Goal: Task Accomplishment & Management: Complete application form

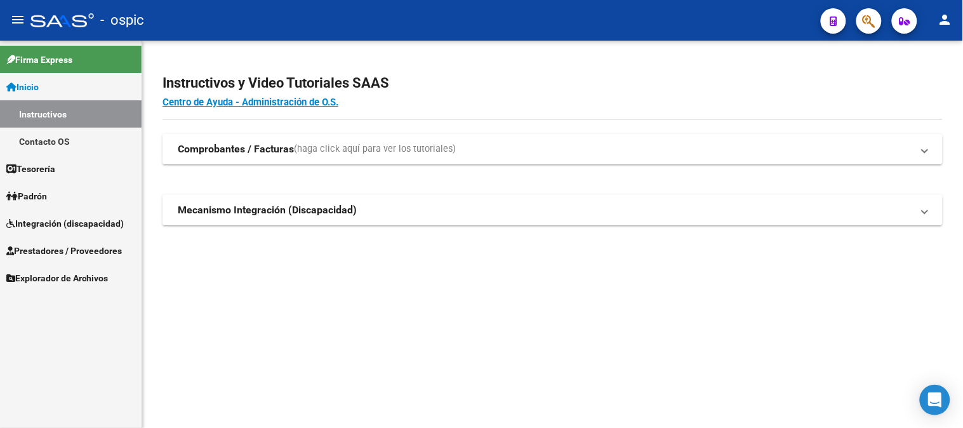
click at [62, 225] on span "Integración (discapacidad)" at bounding box center [64, 223] width 117 height 14
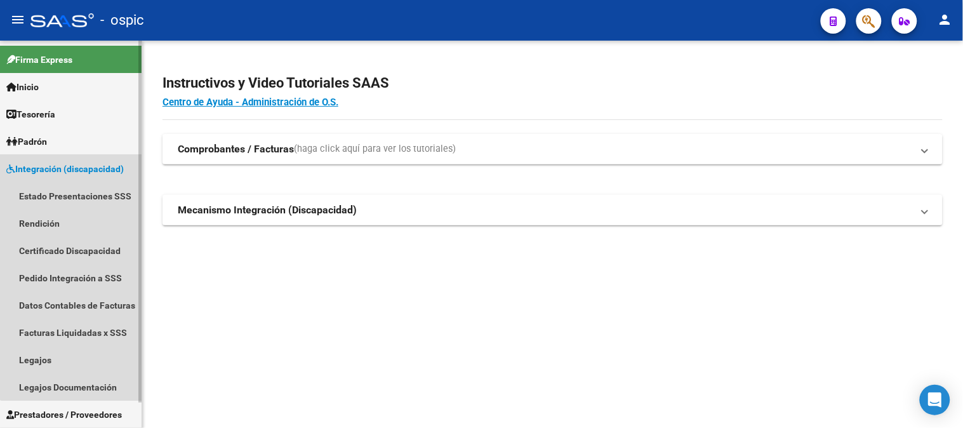
click at [91, 169] on span "Integración (discapacidad)" at bounding box center [64, 169] width 117 height 14
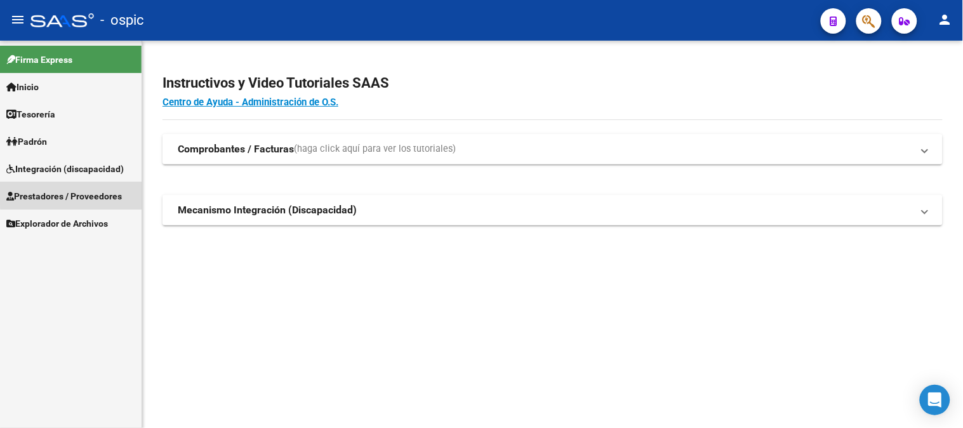
click at [77, 189] on span "Prestadores / Proveedores" at bounding box center [64, 196] width 116 height 14
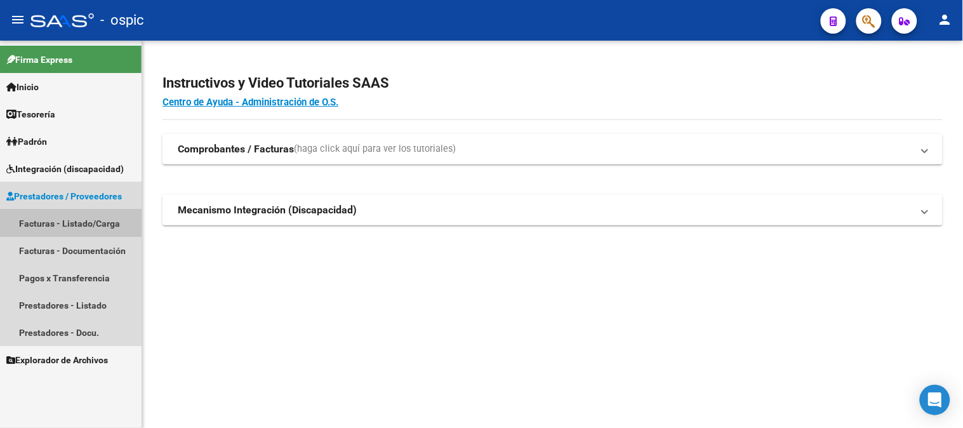
click at [73, 221] on link "Facturas - Listado/Carga" at bounding box center [71, 222] width 142 height 27
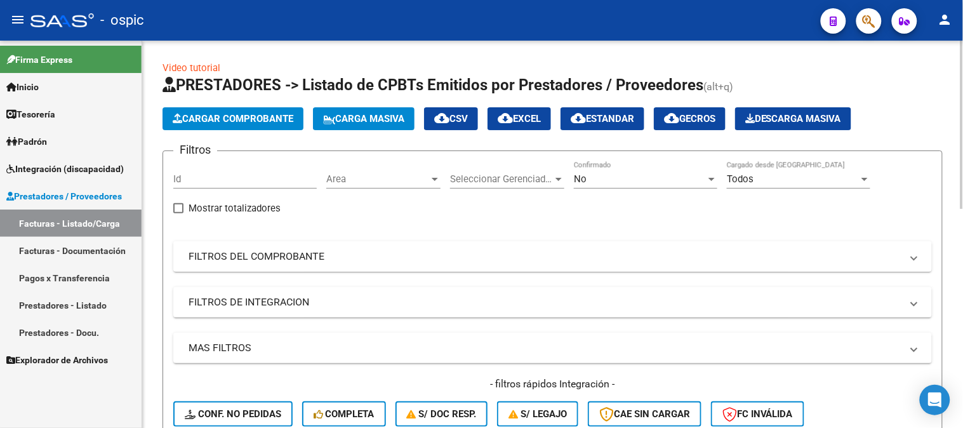
click at [256, 249] on mat-expansion-panel-header "FILTROS DEL COMPROBANTE" at bounding box center [552, 256] width 758 height 30
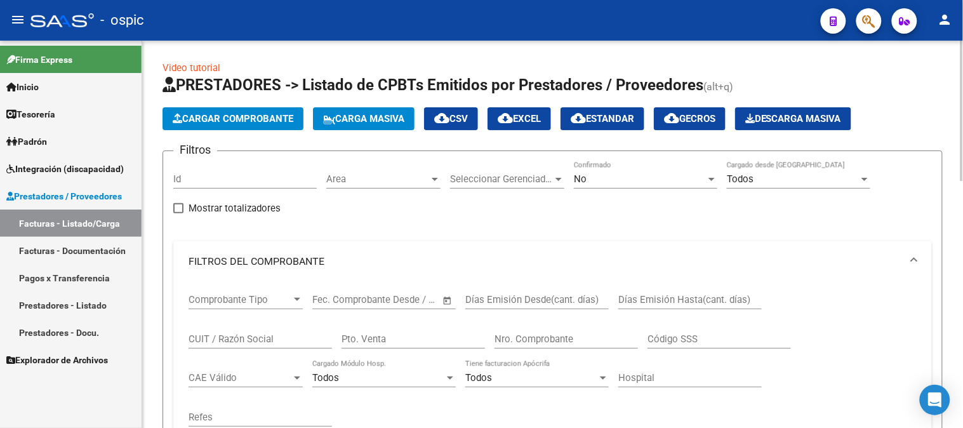
click at [275, 334] on input "CUIT / Razón Social" at bounding box center [260, 338] width 143 height 11
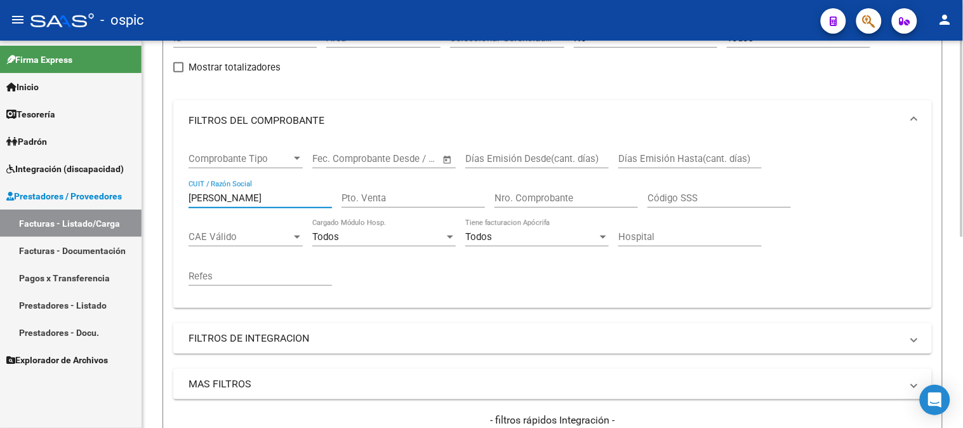
scroll to position [376, 0]
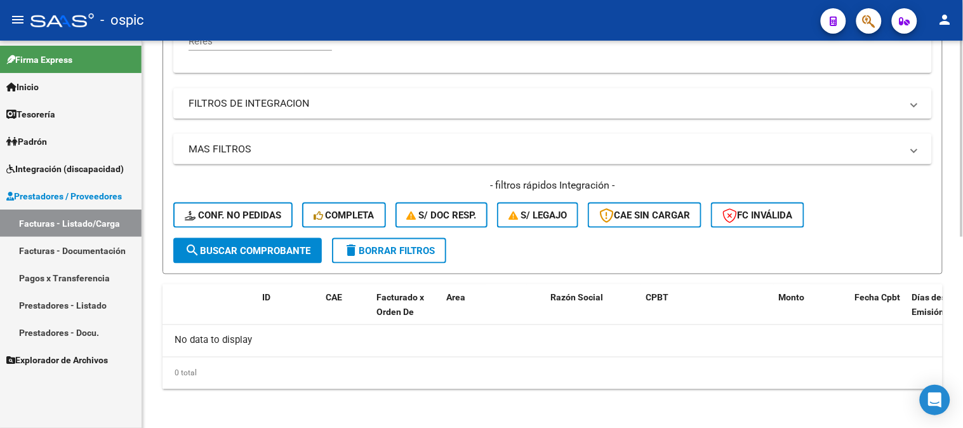
click at [255, 242] on button "search Buscar Comprobante" at bounding box center [247, 250] width 149 height 25
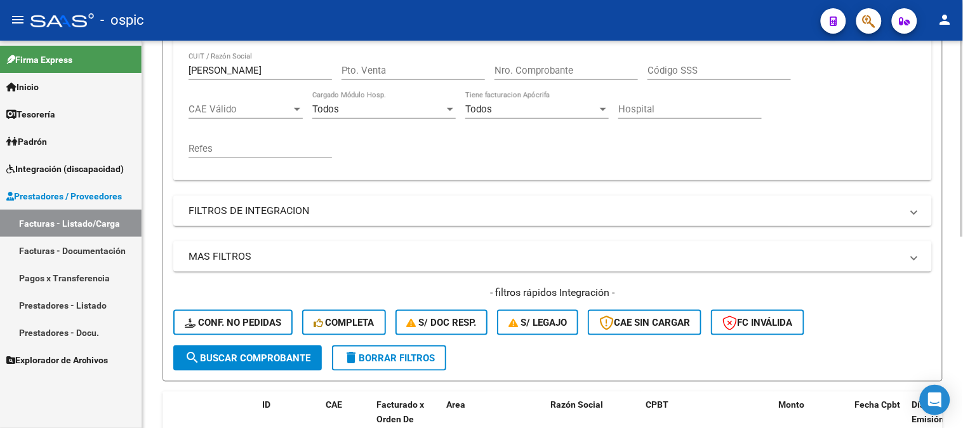
scroll to position [235, 0]
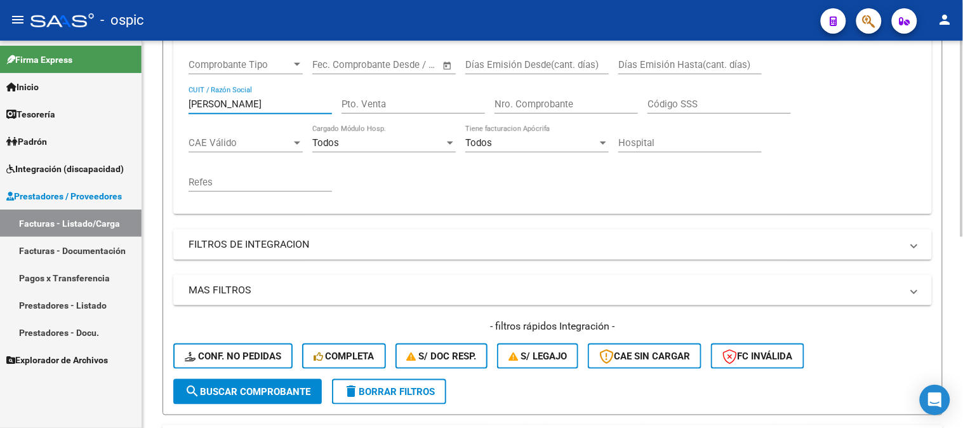
click at [201, 102] on input "BORTOLOTTI" at bounding box center [260, 103] width 143 height 11
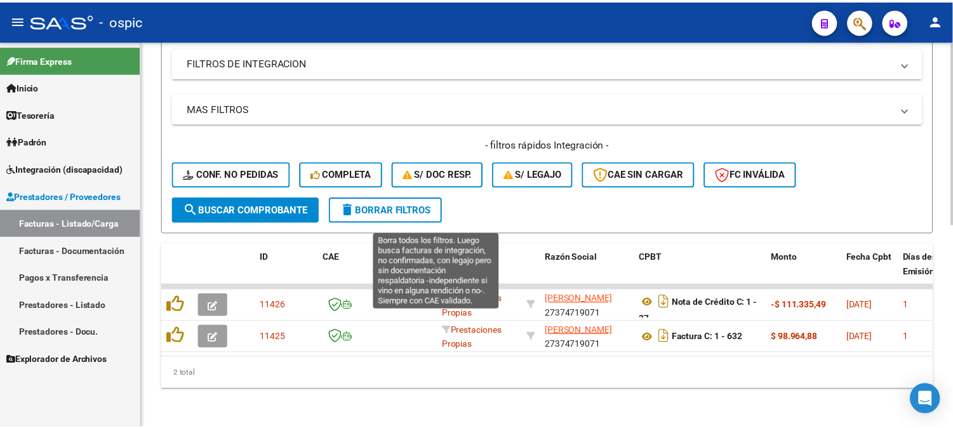
scroll to position [428, 0]
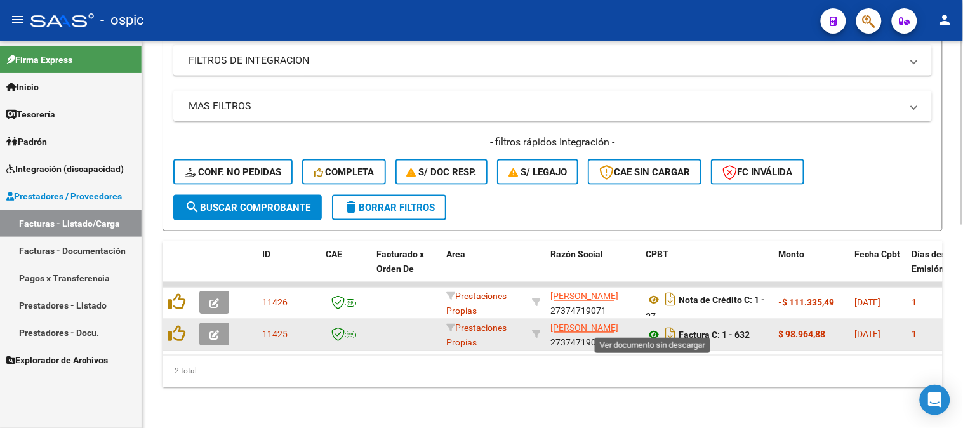
type input "BERTOLOTTI"
click at [652, 328] on icon at bounding box center [654, 335] width 17 height 15
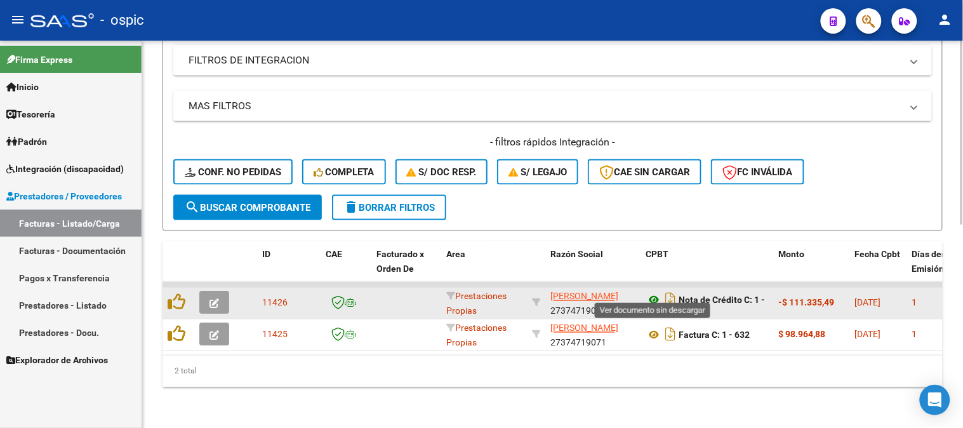
click at [654, 293] on icon at bounding box center [654, 300] width 17 height 15
click at [219, 291] on button "button" at bounding box center [214, 302] width 30 height 23
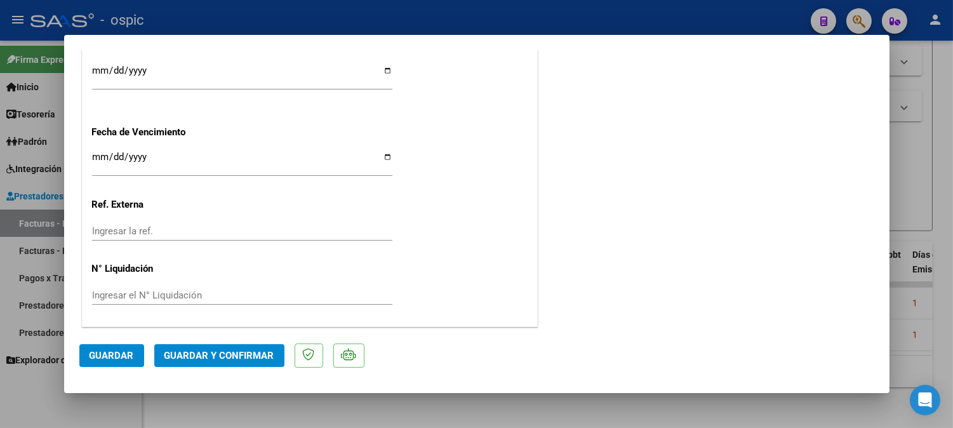
scroll to position [0, 0]
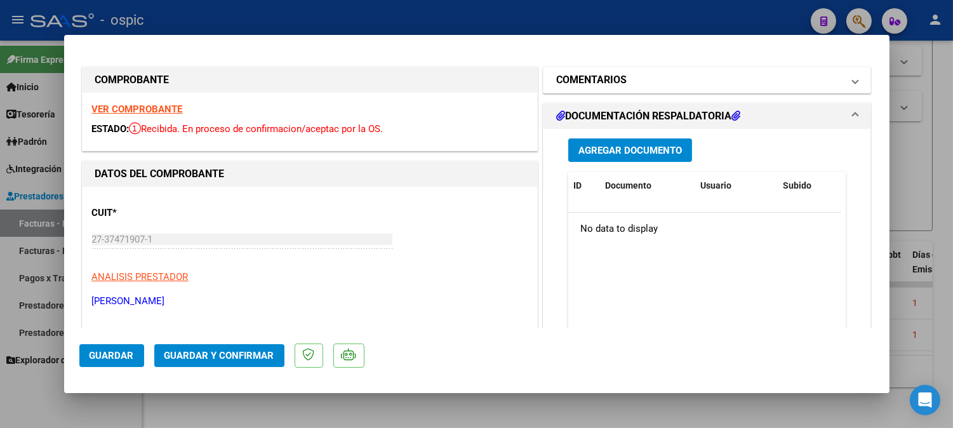
click at [579, 86] on h1 "COMENTARIOS" at bounding box center [591, 79] width 70 height 15
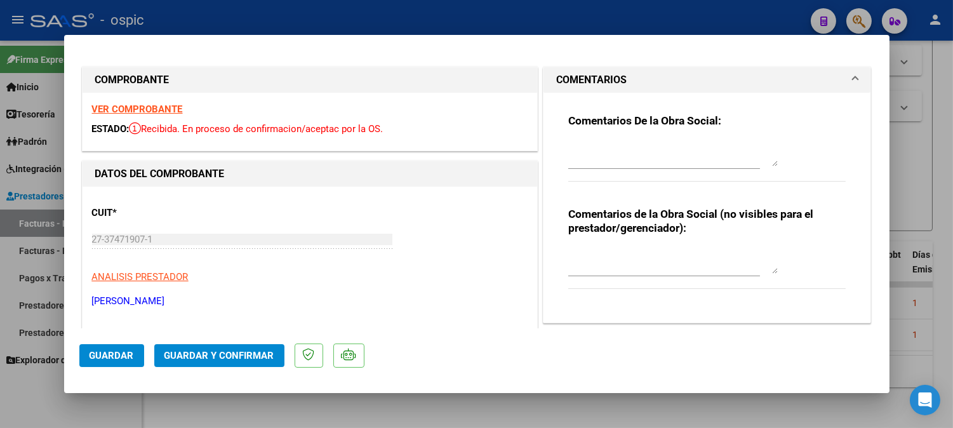
click at [614, 252] on textarea at bounding box center [672, 260] width 209 height 25
click at [581, 258] on textarea "COPRRESPONDE A FC 1-630" at bounding box center [672, 260] width 209 height 25
type textarea "CORRESPONDE A FC 1-630"
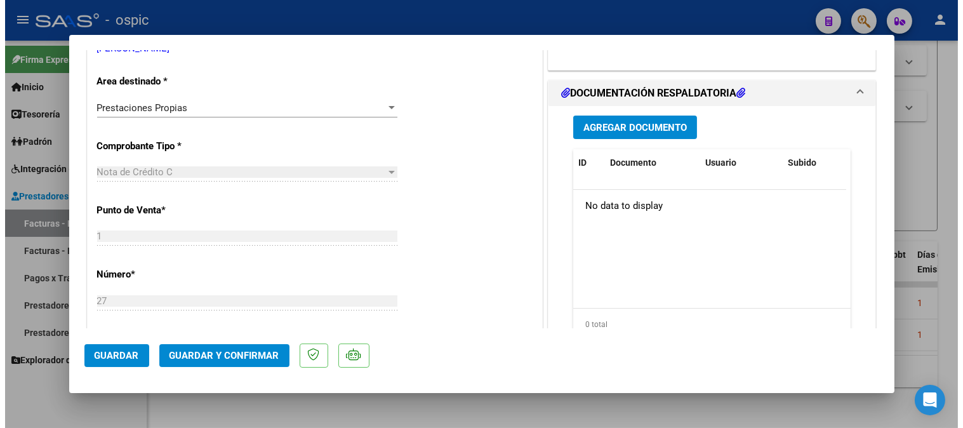
scroll to position [276, 0]
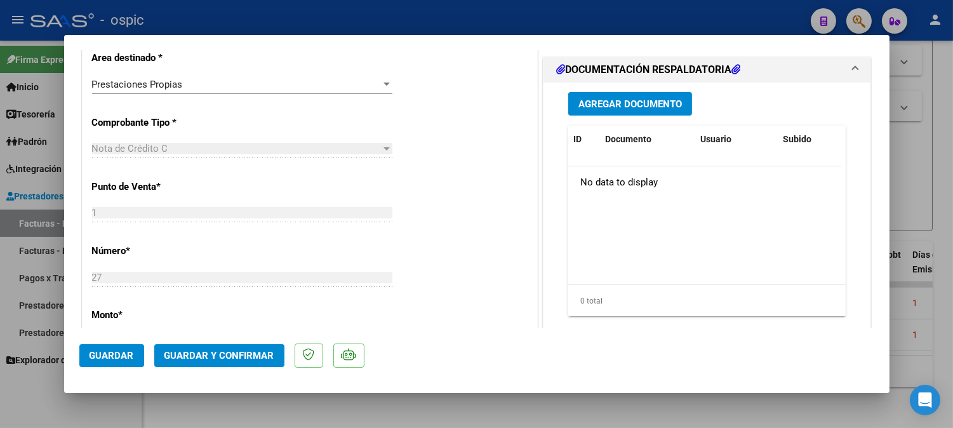
click at [223, 350] on span "Guardar y Confirmar" at bounding box center [219, 355] width 110 height 11
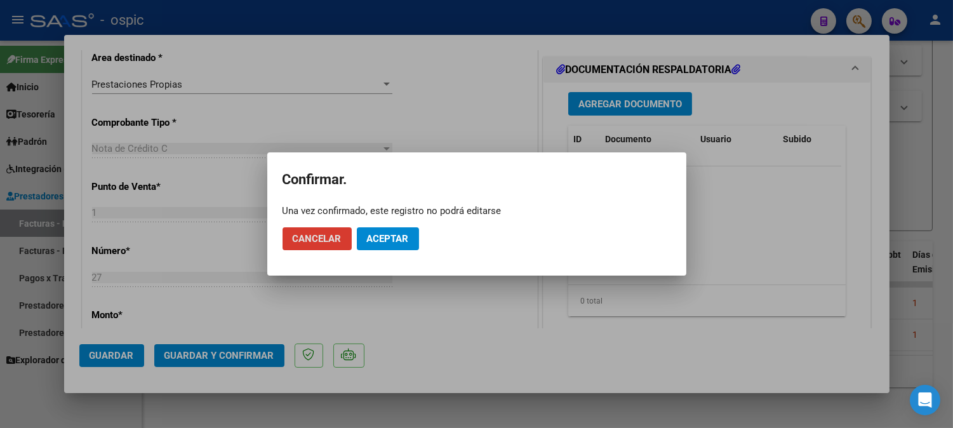
click at [388, 237] on span "Aceptar" at bounding box center [388, 238] width 42 height 11
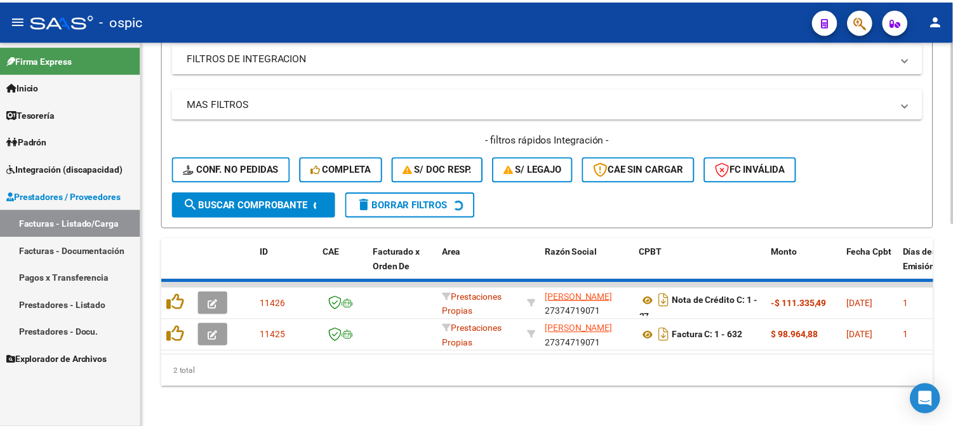
scroll to position [397, 0]
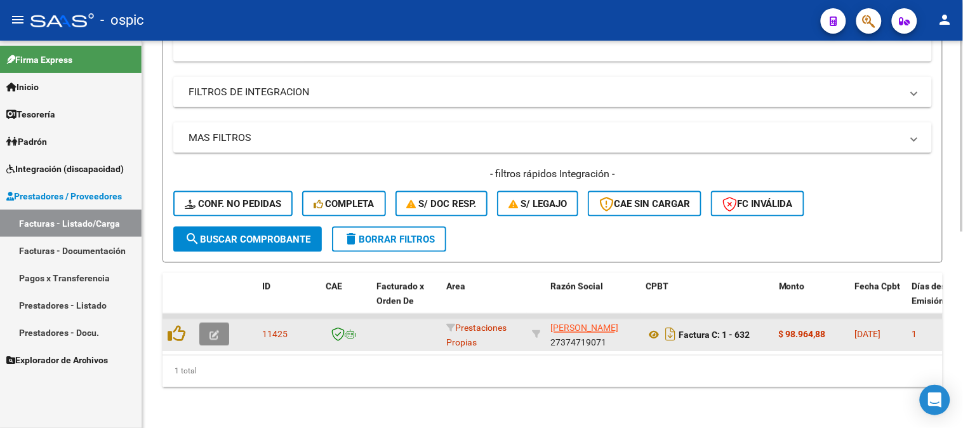
click at [215, 331] on icon "button" at bounding box center [214, 336] width 10 height 10
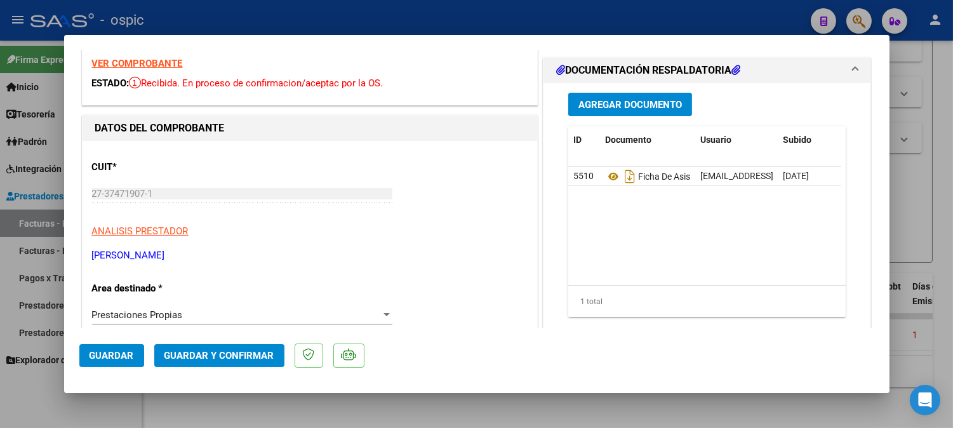
scroll to position [211, 0]
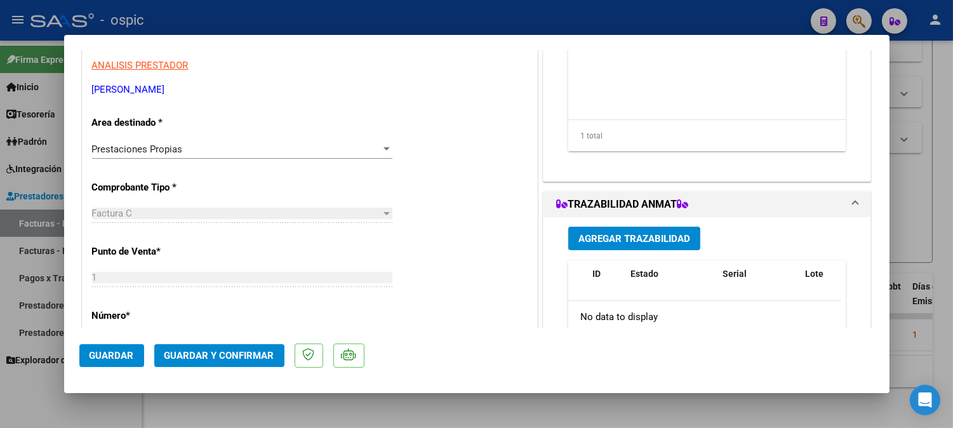
click at [166, 144] on span "Prestaciones Propias" at bounding box center [137, 148] width 91 height 11
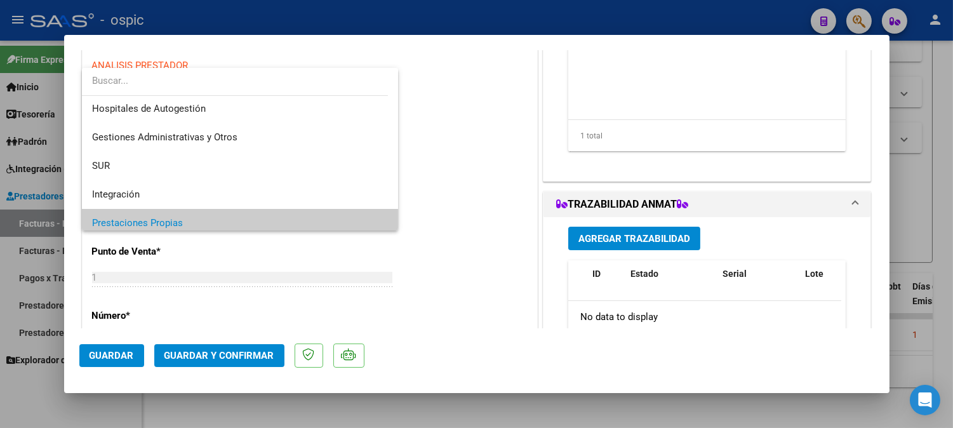
scroll to position [0, 0]
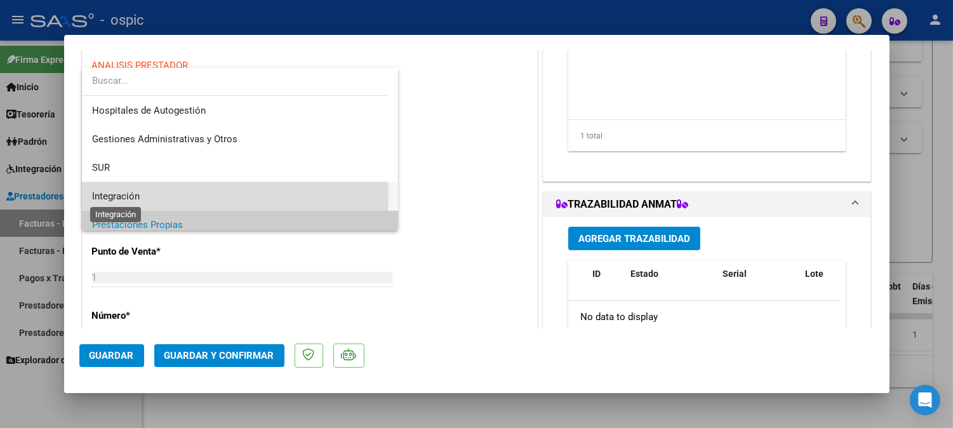
click at [124, 191] on span "Integración" at bounding box center [116, 195] width 48 height 11
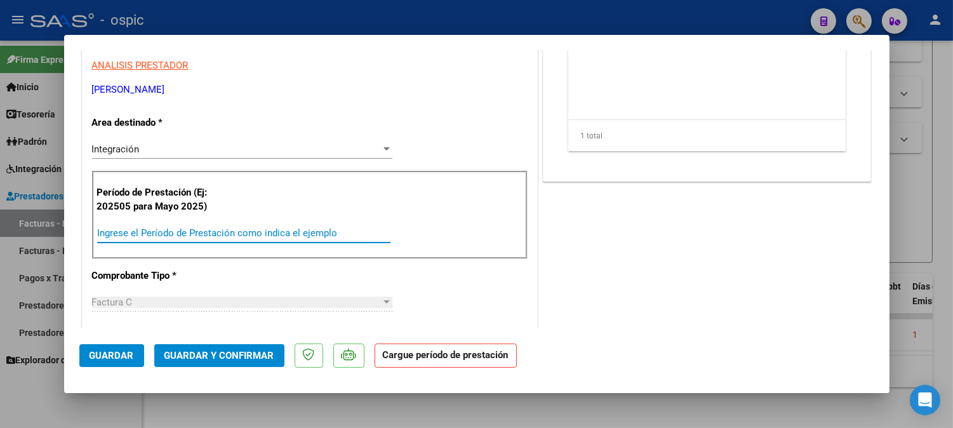
click at [186, 236] on input "Ingrese el Período de Prestación como indica el ejemplo" at bounding box center [243, 232] width 293 height 11
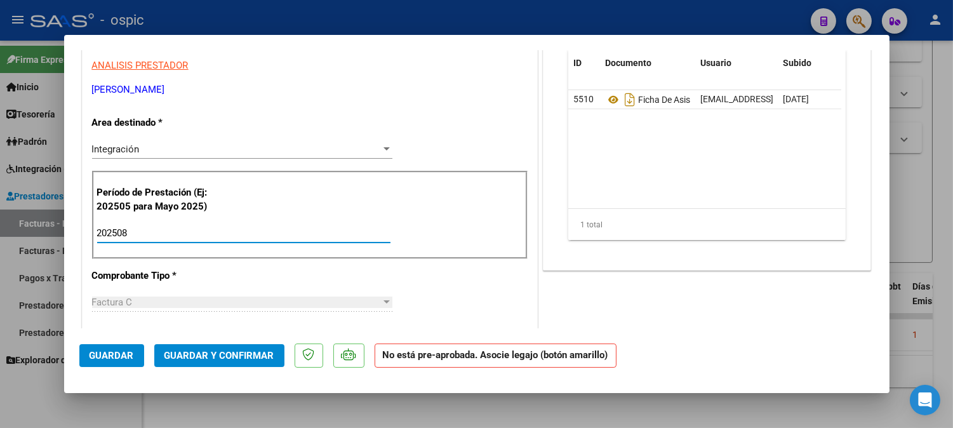
type input "202508"
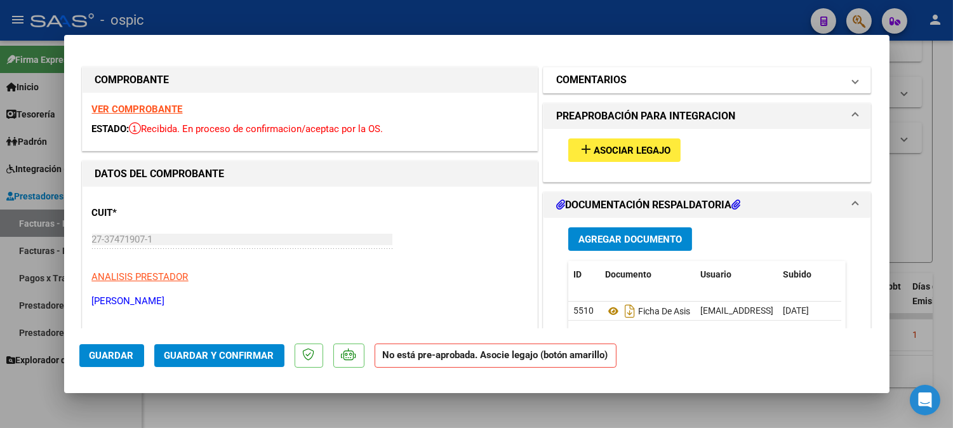
click at [597, 79] on h1 "COMENTARIOS" at bounding box center [591, 79] width 70 height 15
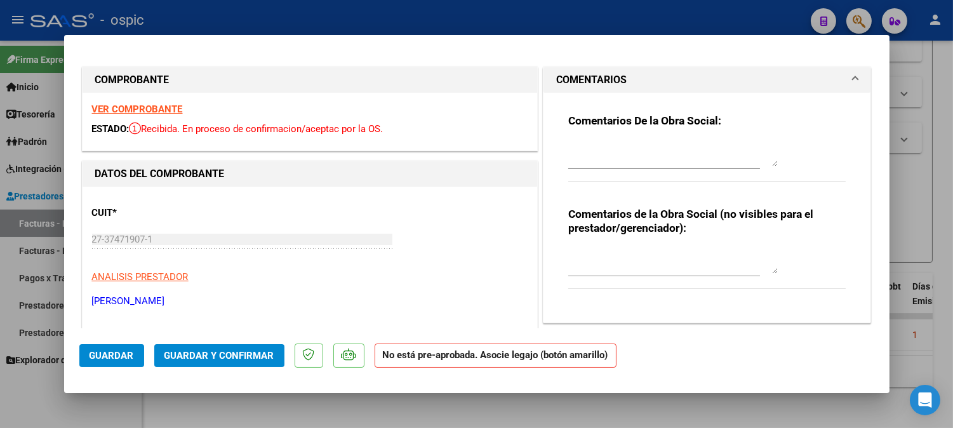
drag, startPoint x: 611, startPoint y: 253, endPoint x: 962, endPoint y: 241, distance: 351.2
click at [616, 251] on textarea at bounding box center [672, 260] width 209 height 25
type textarea "T.O 8 SESIONES"
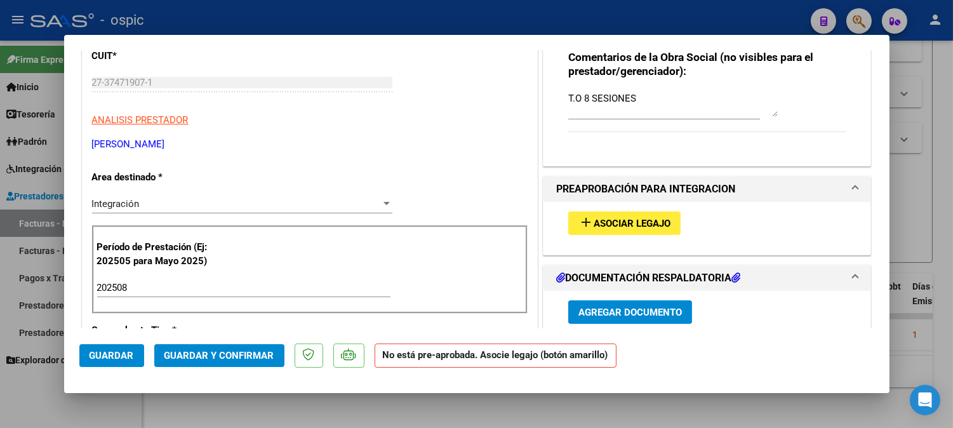
scroll to position [176, 0]
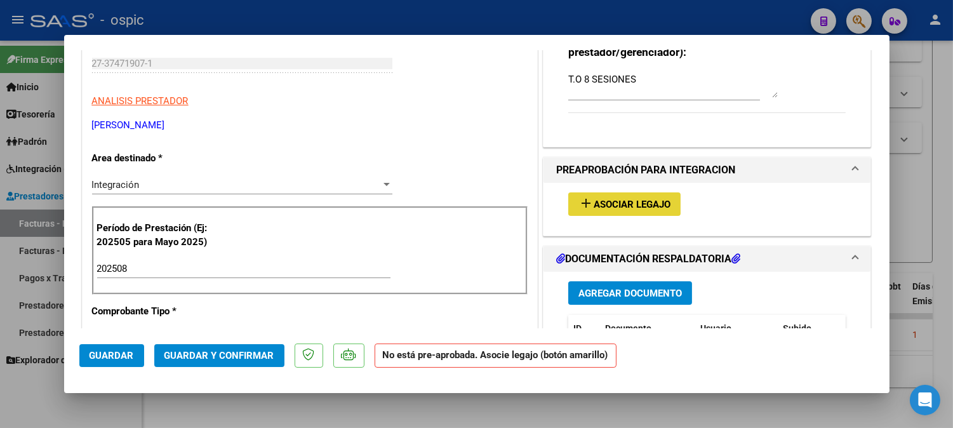
click at [624, 206] on span "Asociar Legajo" at bounding box center [631, 204] width 77 height 11
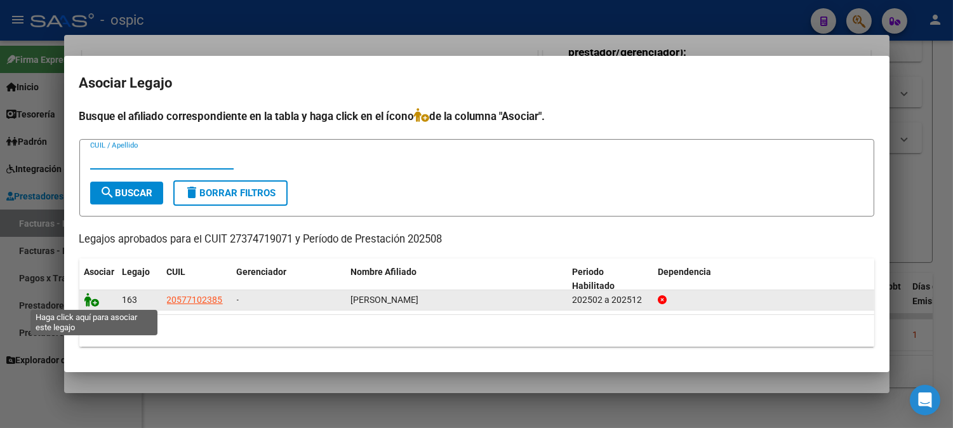
click at [87, 297] on icon at bounding box center [91, 300] width 15 height 14
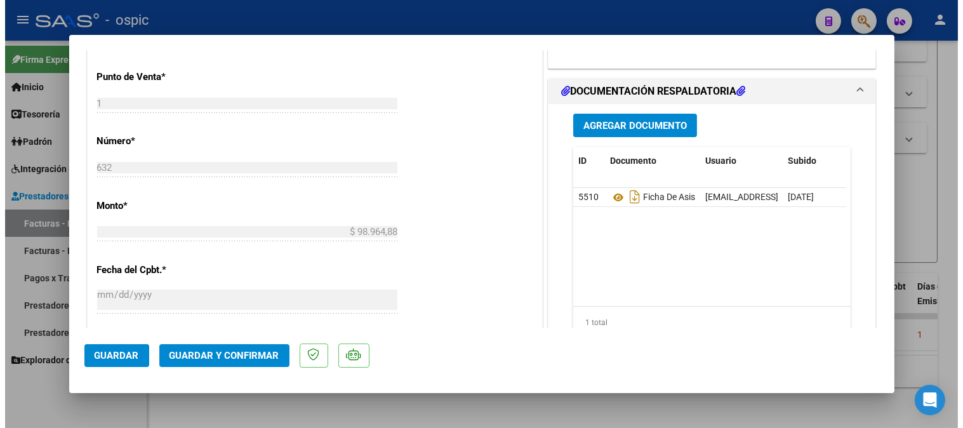
scroll to position [534, 0]
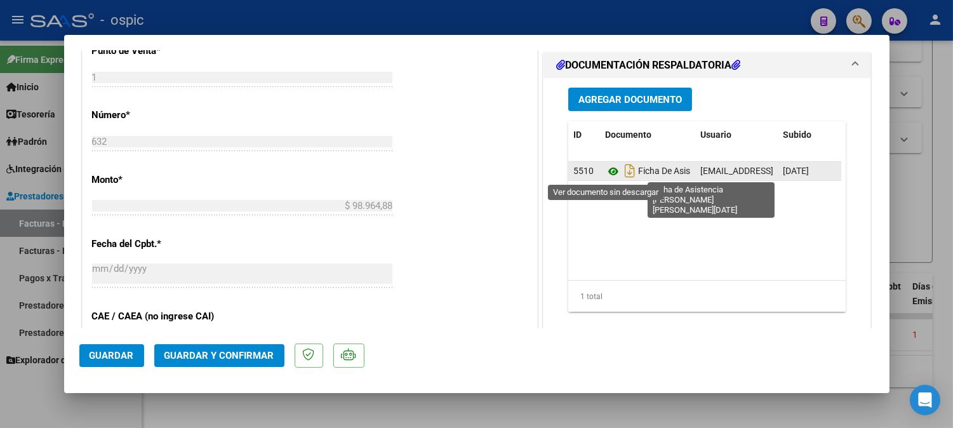
click at [608, 170] on icon at bounding box center [613, 171] width 17 height 15
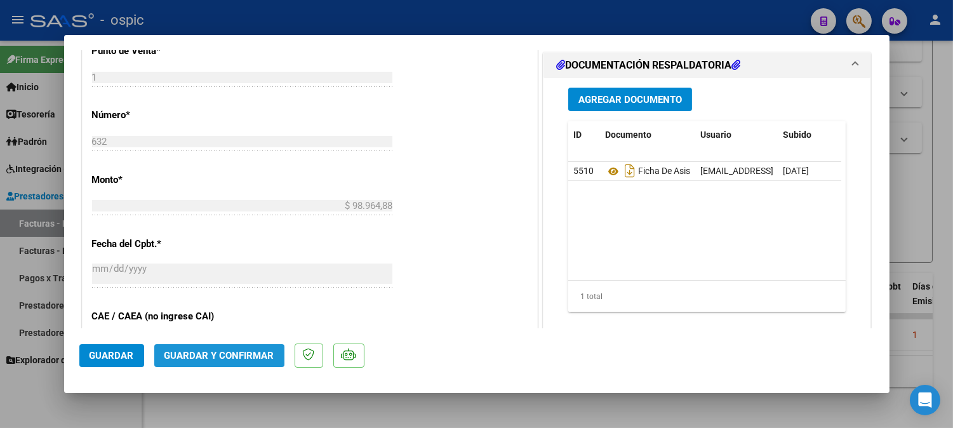
click at [255, 352] on span "Guardar y Confirmar" at bounding box center [219, 355] width 110 height 11
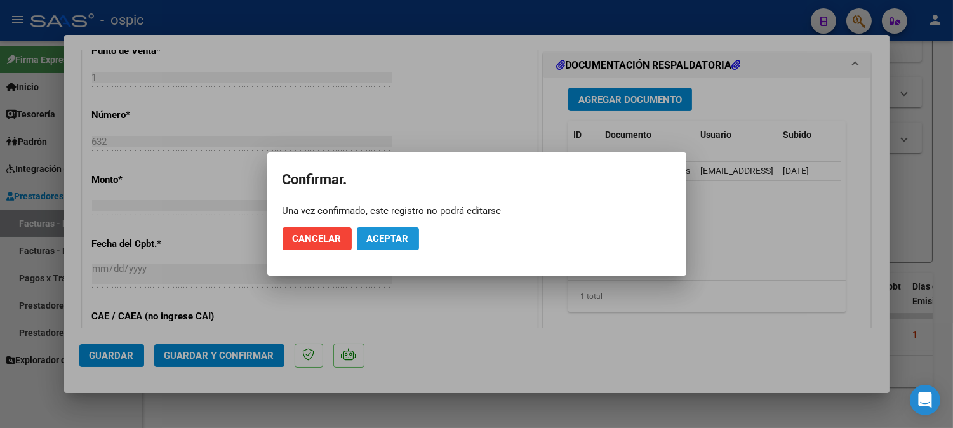
click at [392, 244] on button "Aceptar" at bounding box center [388, 238] width 62 height 23
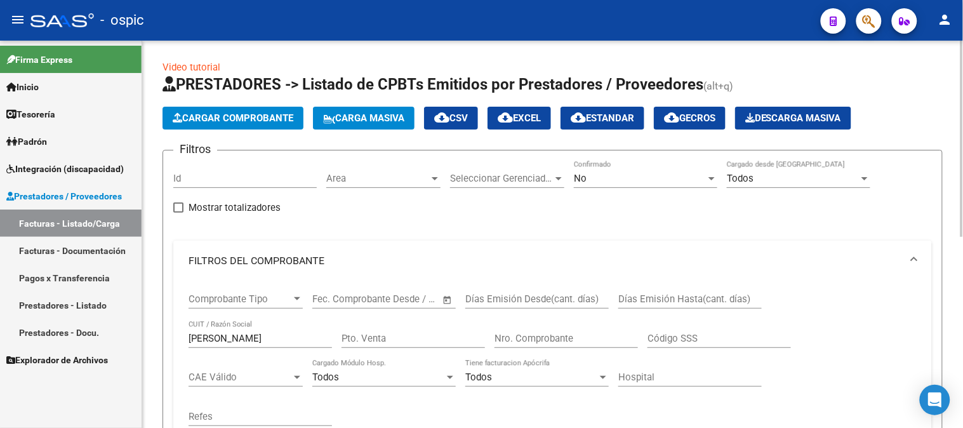
scroll to position [0, 0]
click at [602, 184] on div "No" at bounding box center [640, 178] width 132 height 11
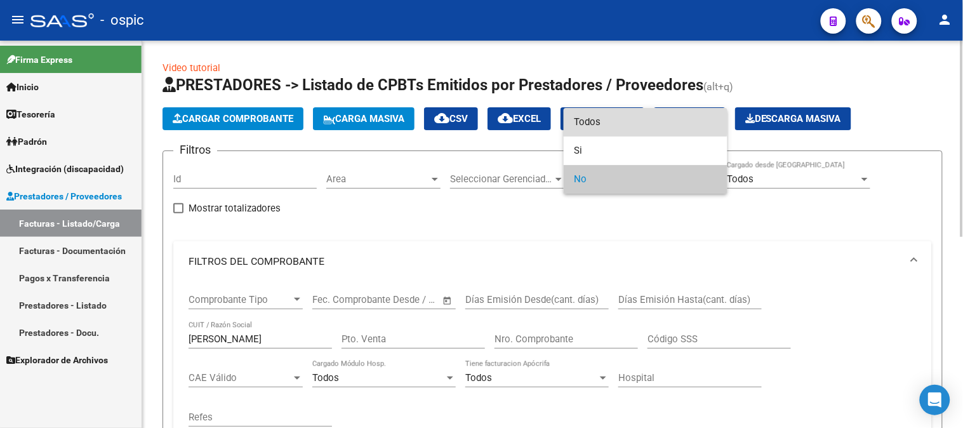
drag, startPoint x: 585, startPoint y: 116, endPoint x: 559, endPoint y: 138, distance: 34.7
click at [584, 116] on span "Todos" at bounding box center [645, 122] width 143 height 29
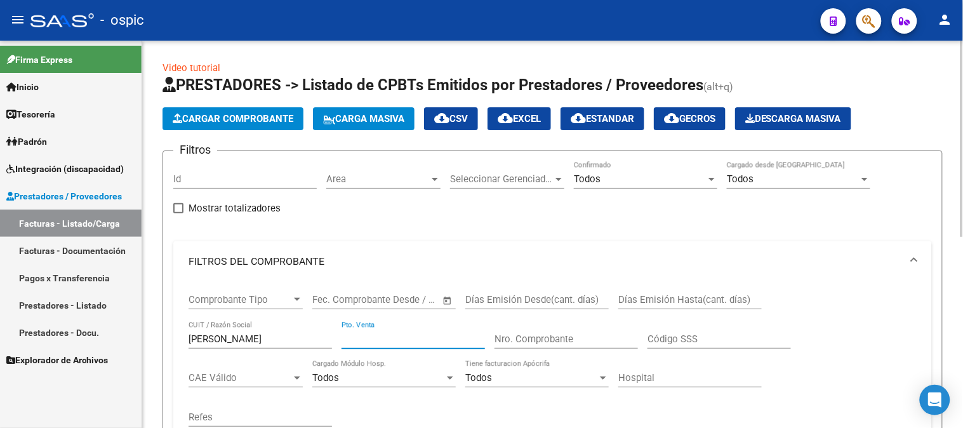
click at [375, 341] on input "Pto. Venta" at bounding box center [412, 338] width 143 height 11
click at [0, 337] on mat-sidenav-container "Firma Express Inicio Instructivos Contacto OS Tesorería Extractos Procesados (c…" at bounding box center [481, 234] width 963 height 387
type input "1"
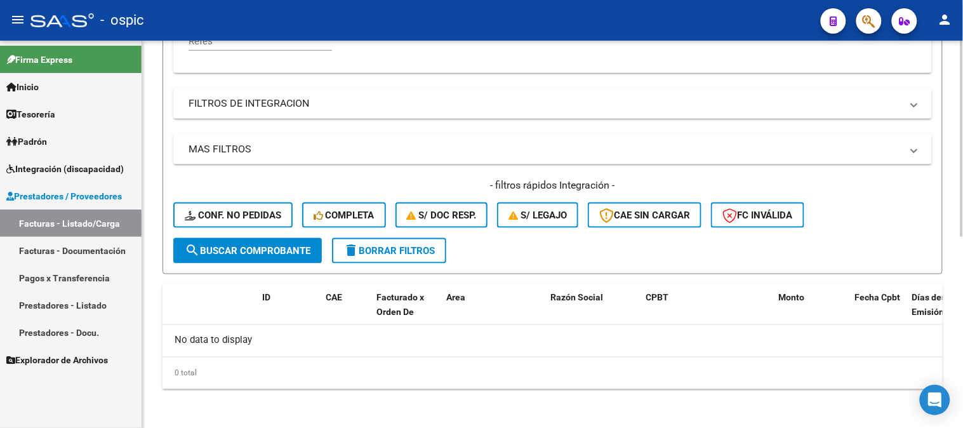
type input "632"
click at [265, 253] on span "search Buscar Comprobante" at bounding box center [248, 250] width 126 height 11
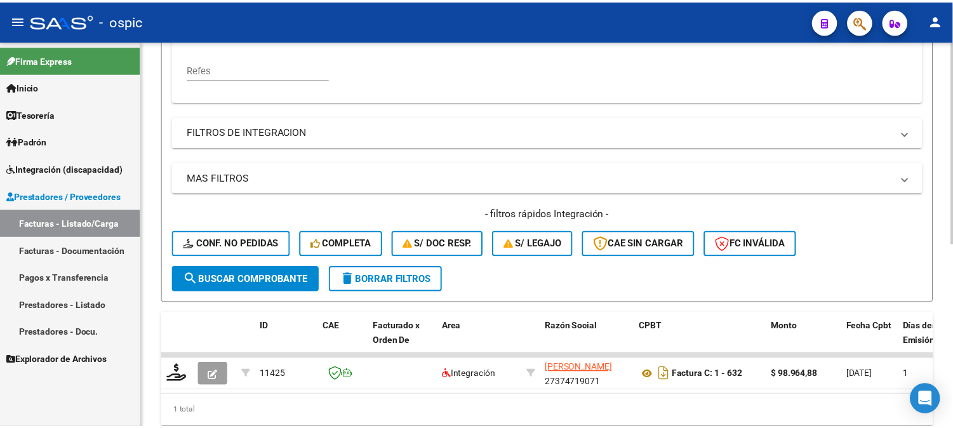
scroll to position [376, 0]
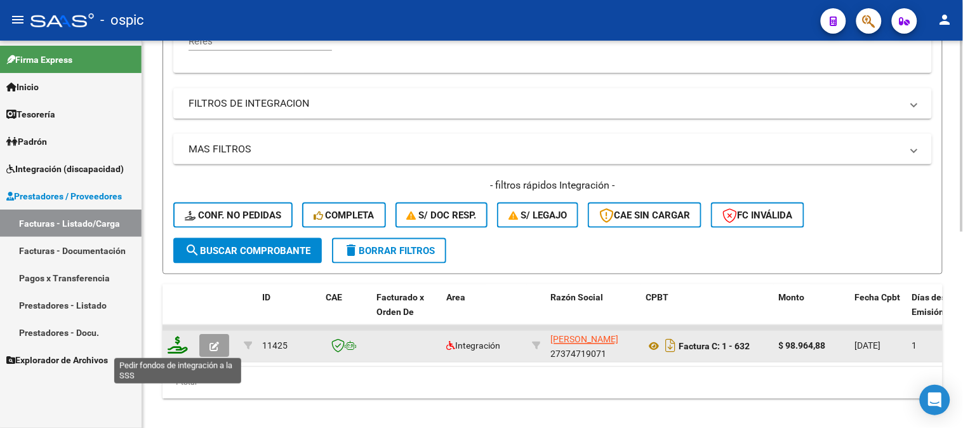
click at [175, 341] on icon at bounding box center [178, 345] width 20 height 18
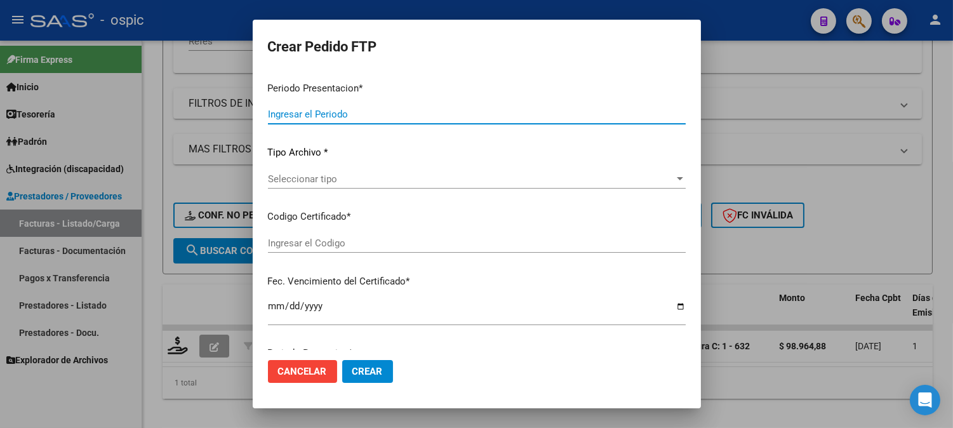
type input "202508"
type input "$ 98.964,88"
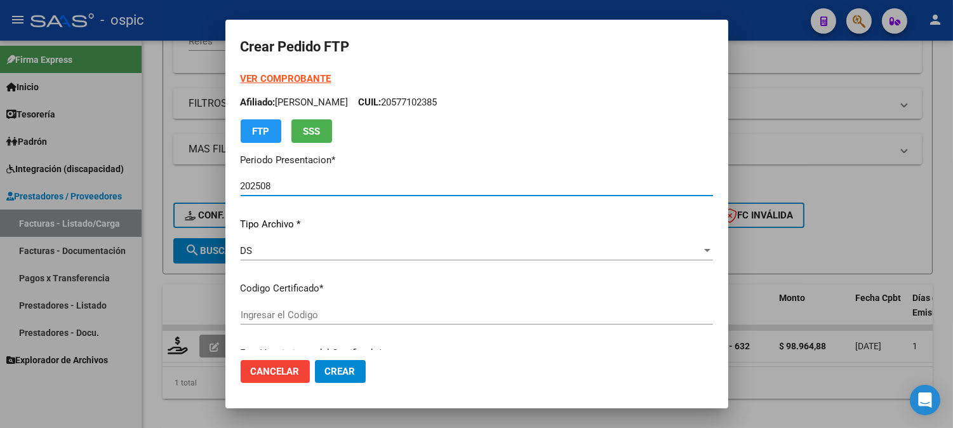
type input "0000000000000000000000000000002678281182"
type input "2026-12-23"
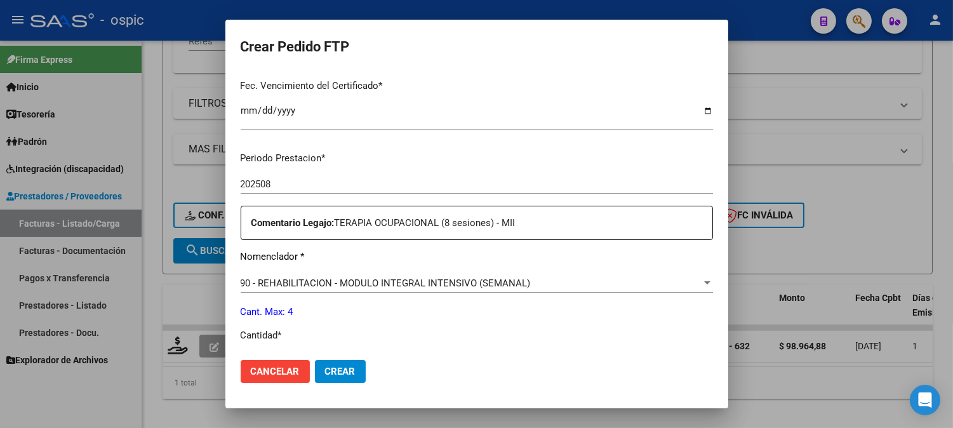
scroll to position [378, 0]
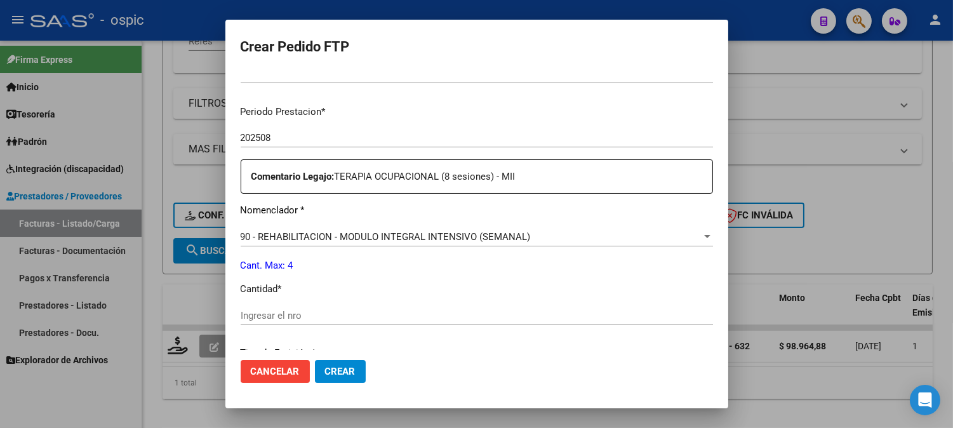
click at [493, 312] on input "Ingresar el nro" at bounding box center [477, 315] width 472 height 11
type input "4"
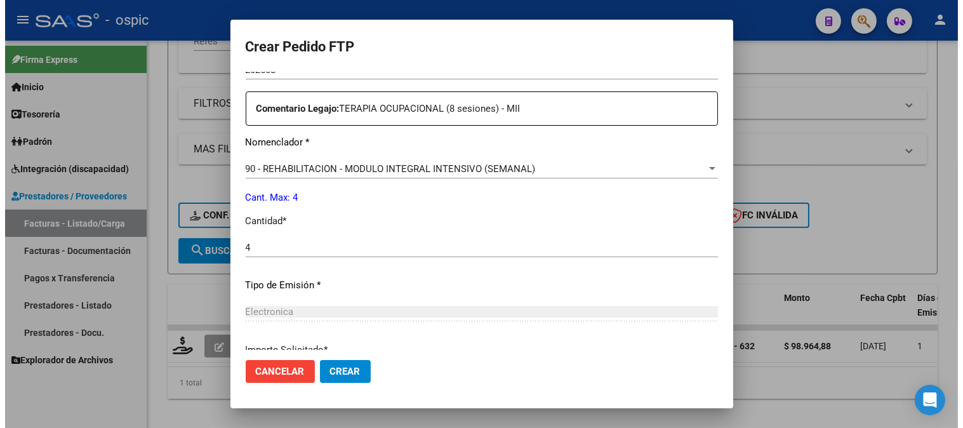
scroll to position [557, 0]
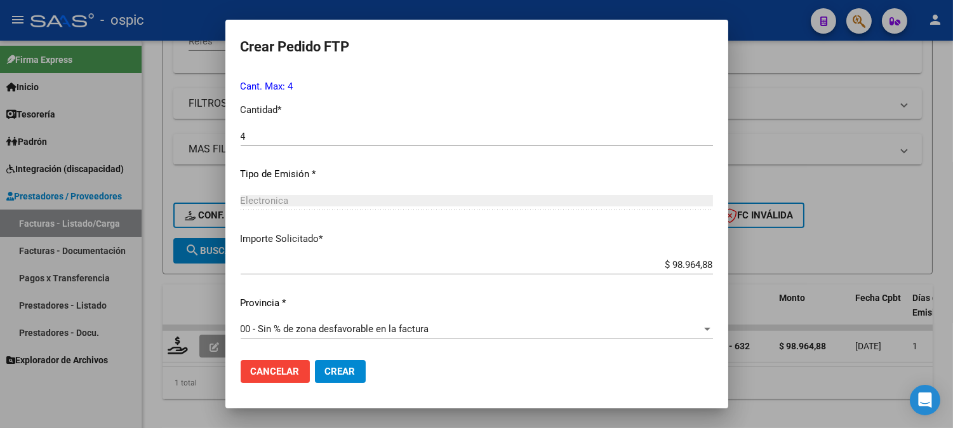
click at [347, 373] on span "Crear" at bounding box center [340, 371] width 30 height 11
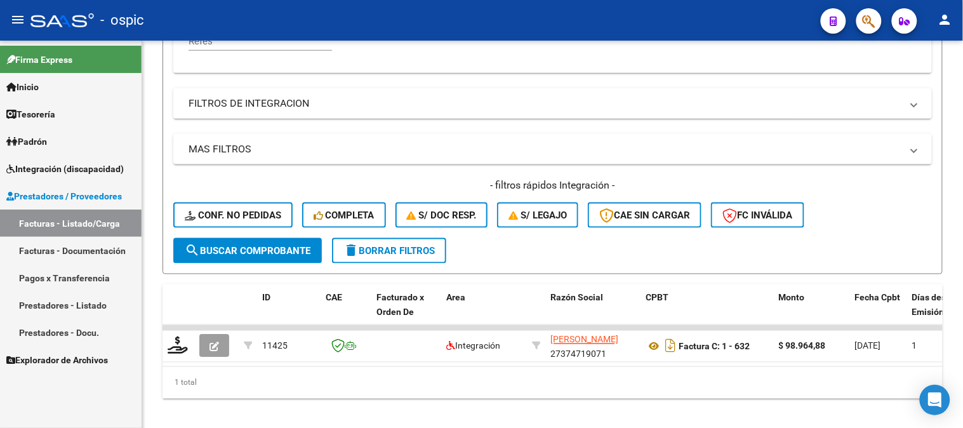
click at [76, 170] on span "Integración (discapacidad)" at bounding box center [64, 169] width 117 height 14
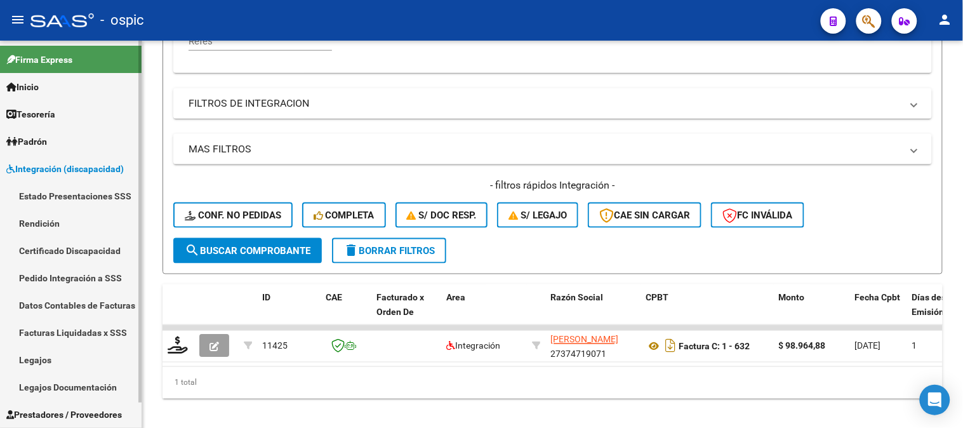
click at [72, 242] on link "Certificado Discapacidad" at bounding box center [71, 250] width 142 height 27
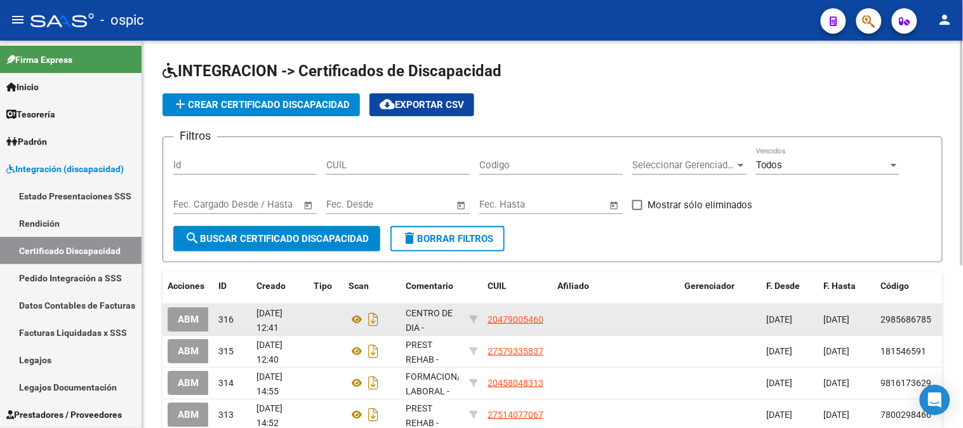
scroll to position [2, 0]
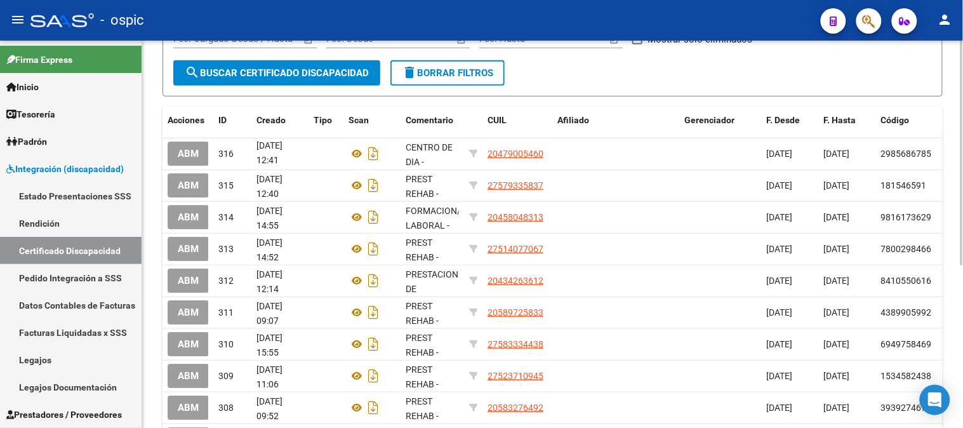
click at [962, 337] on div at bounding box center [961, 252] width 3 height 225
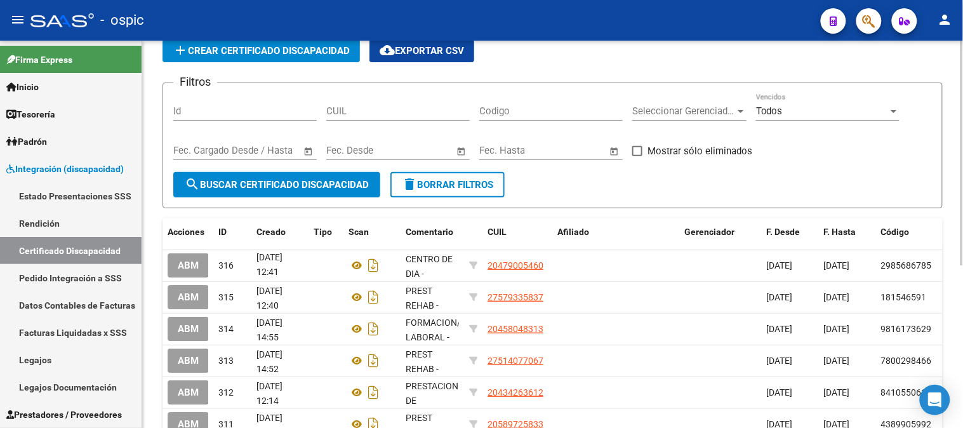
scroll to position [19, 0]
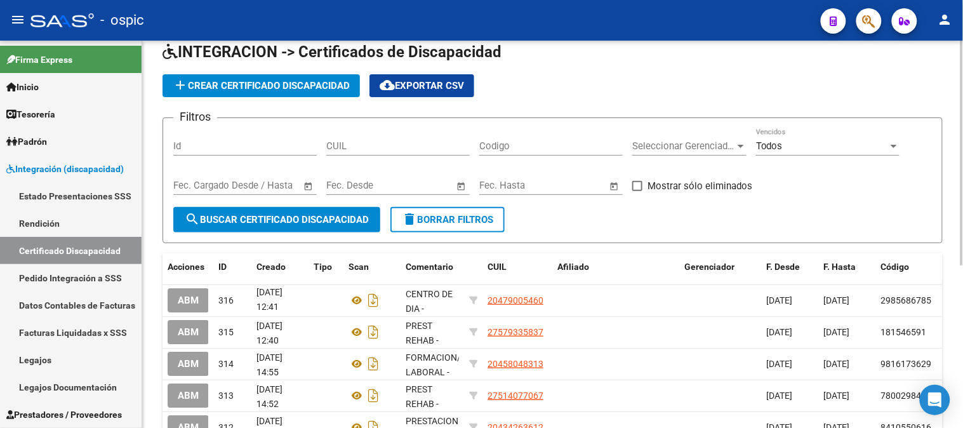
click at [962, 186] on div at bounding box center [961, 164] width 3 height 225
click at [271, 89] on span "add Crear Certificado Discapacidad" at bounding box center [261, 85] width 177 height 11
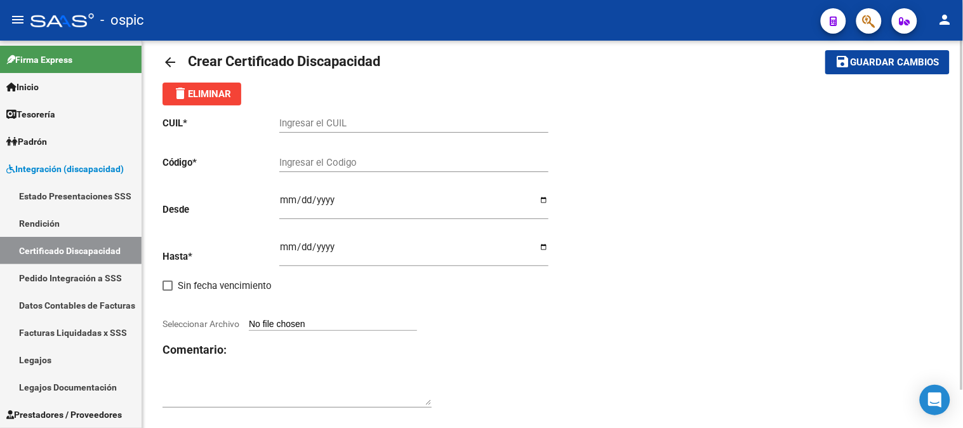
click at [165, 56] on mat-icon "arrow_back" at bounding box center [169, 62] width 15 height 15
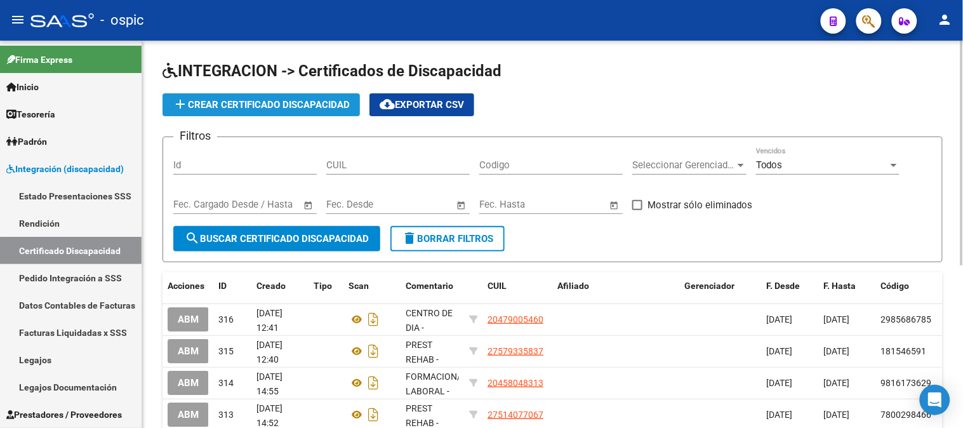
click at [243, 103] on span "add Crear Certificado Discapacidad" at bounding box center [261, 104] width 177 height 11
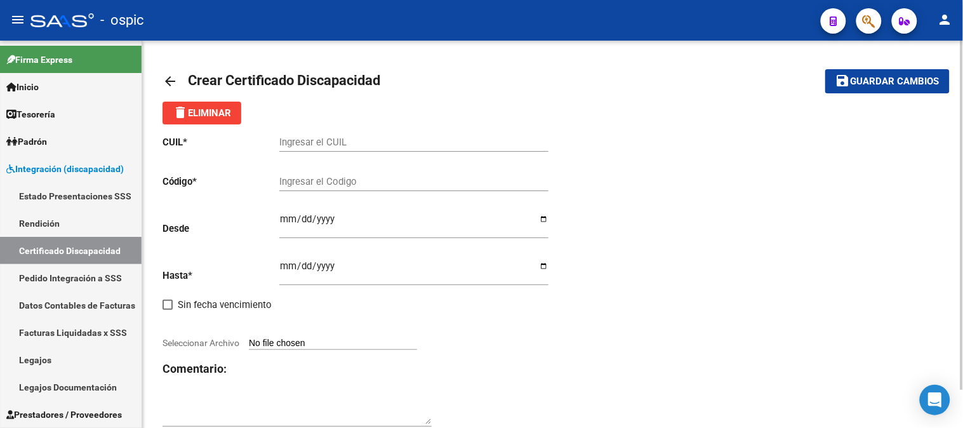
click at [168, 84] on mat-icon "arrow_back" at bounding box center [169, 81] width 15 height 15
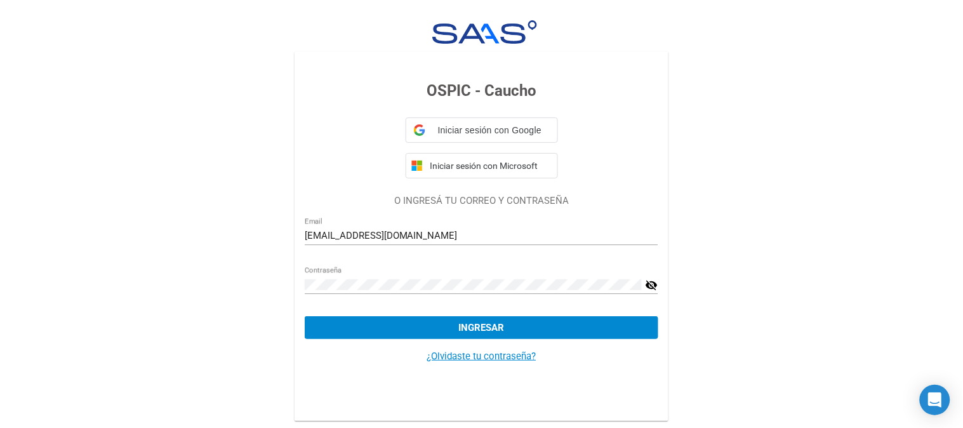
click at [491, 326] on span "Ingresar" at bounding box center [482, 327] width 46 height 11
